Goal: Check status

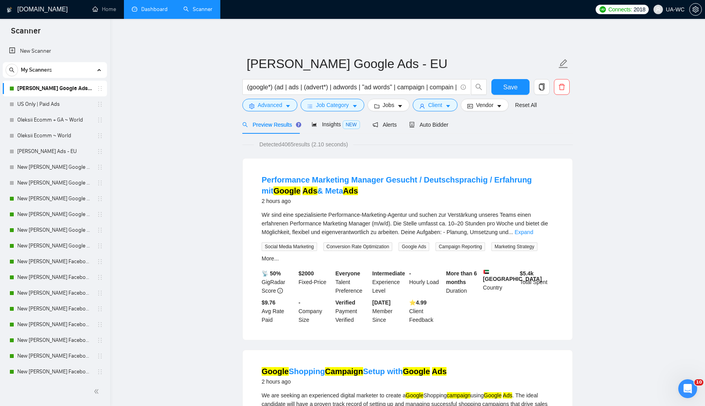
click at [148, 13] on link "Dashboard" at bounding box center [150, 9] width 36 height 7
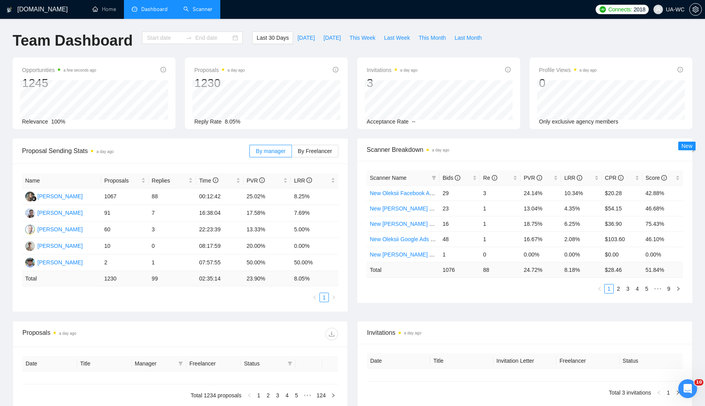
type input "[DATE]"
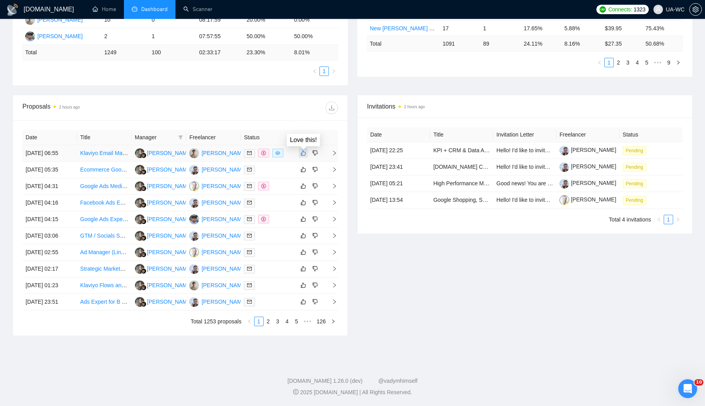
scroll to position [243, 0]
